Goal: Task Accomplishment & Management: Manage account settings

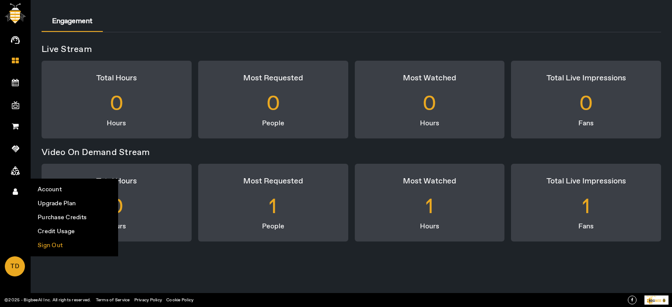
click at [57, 243] on li "Sign Out" at bounding box center [74, 246] width 87 height 14
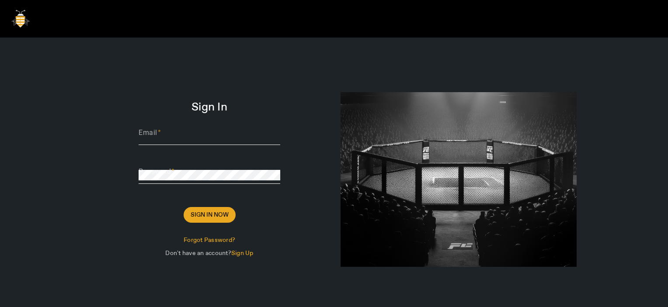
type input "[PERSON_NAME][EMAIL_ADDRESS][DOMAIN_NAME]"
